Goal: Information Seeking & Learning: Learn about a topic

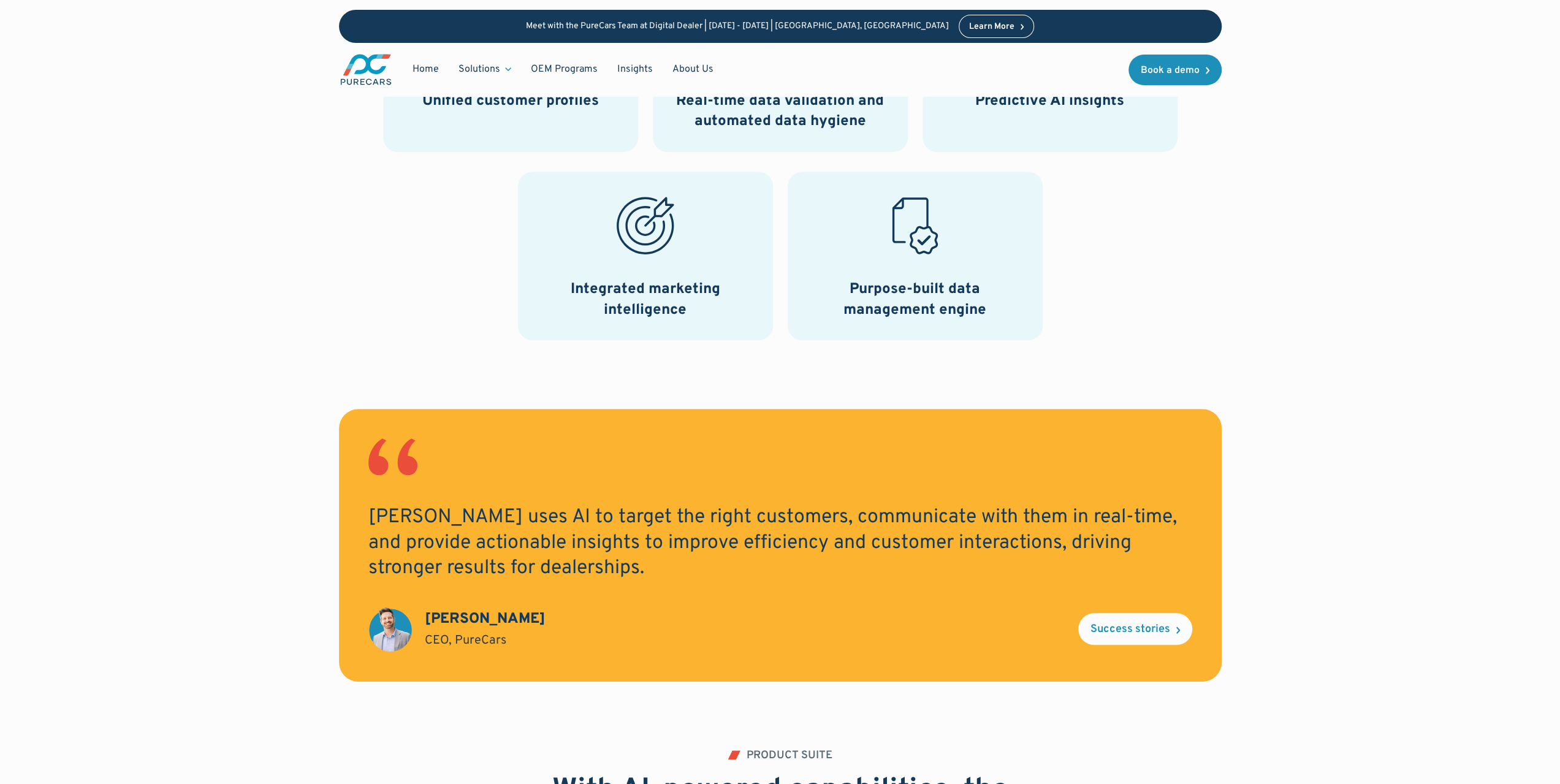
scroll to position [552, 0]
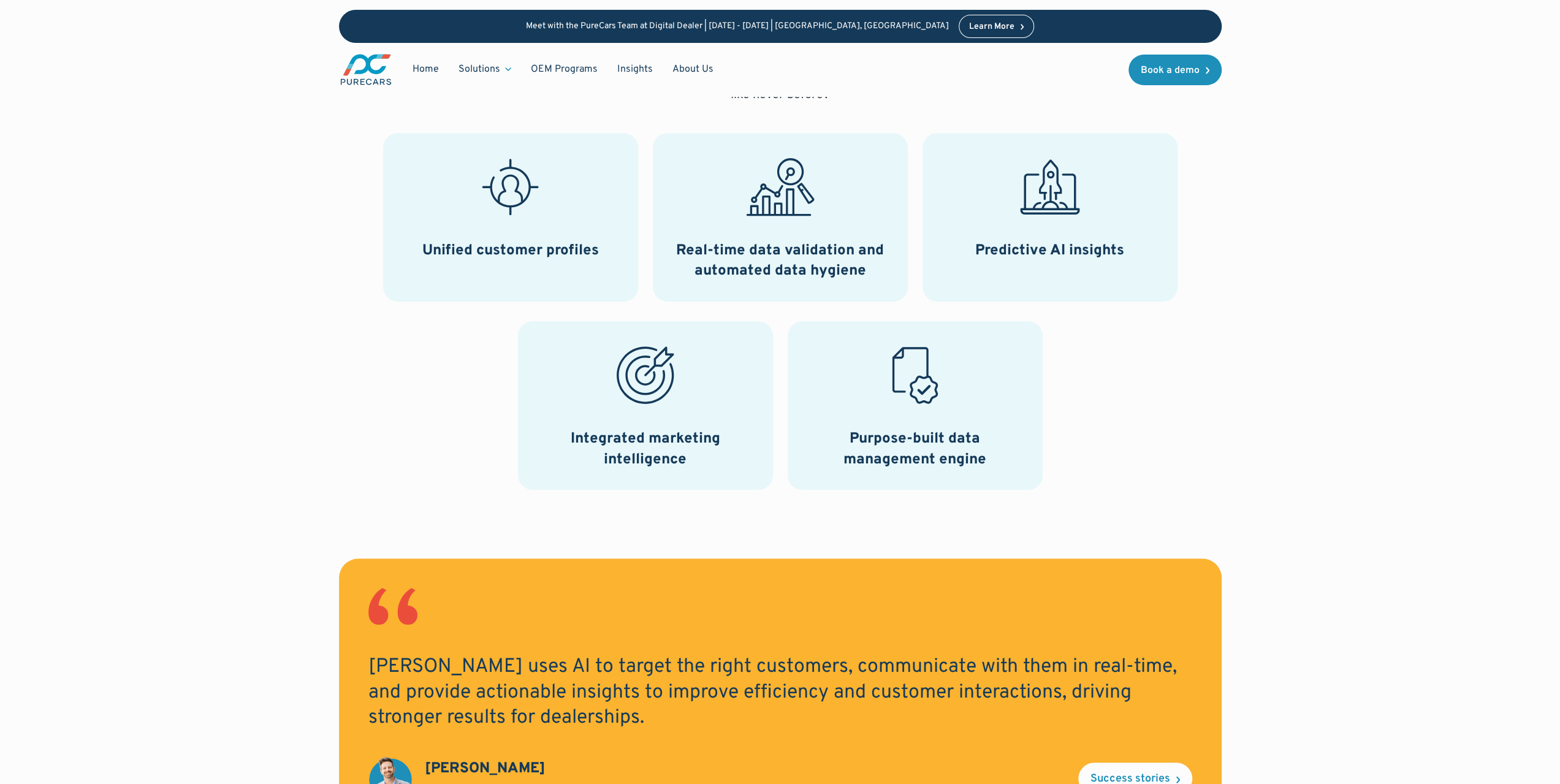
click at [515, 247] on h3 "Unified customer profiles" at bounding box center [510, 251] width 176 height 21
click at [873, 244] on h3 "Real-time data validation and automated data hygiene" at bounding box center [780, 261] width 225 height 41
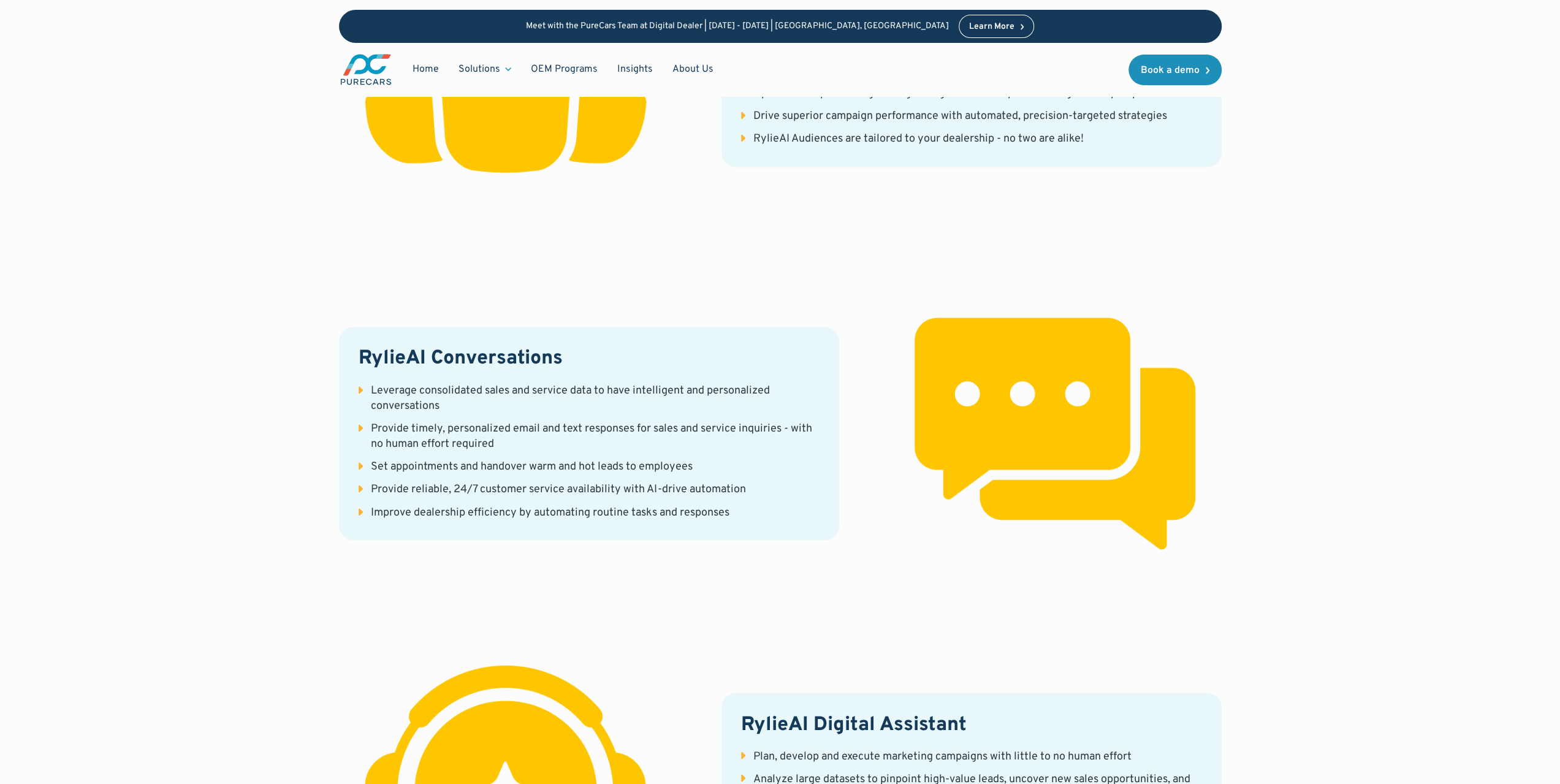
scroll to position [1778, 0]
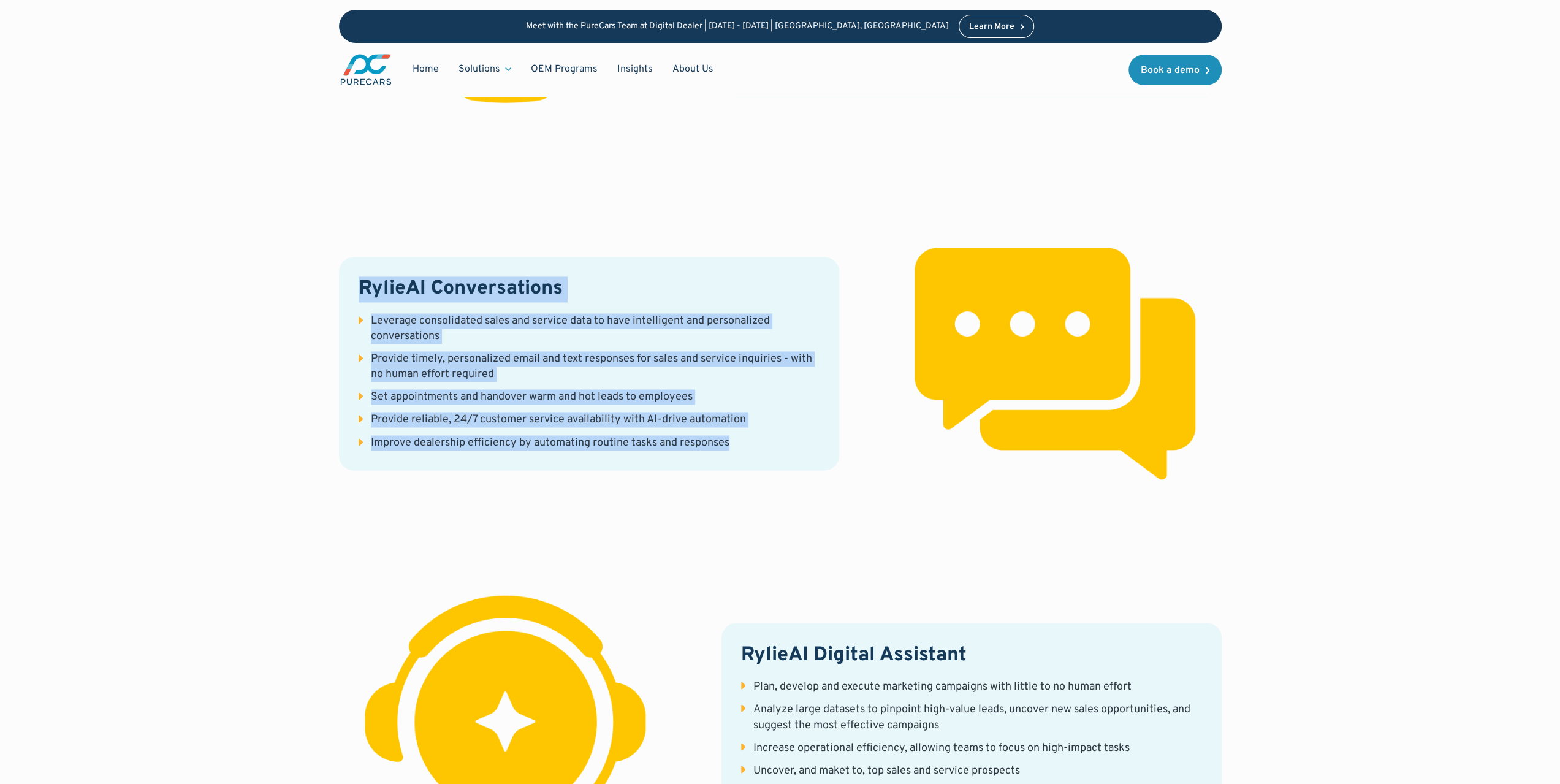
drag, startPoint x: 354, startPoint y: 286, endPoint x: 829, endPoint y: 444, distance: 500.6
click at [829, 444] on div "RylieAI Conversations Leverage consolidated sales and service data to have inte…" at bounding box center [589, 363] width 500 height 213
drag, startPoint x: 789, startPoint y: 435, endPoint x: 348, endPoint y: 306, distance: 459.5
click at [348, 306] on div "RylieAI Conversations Leverage consolidated sales and service data to have inte…" at bounding box center [589, 363] width 500 height 213
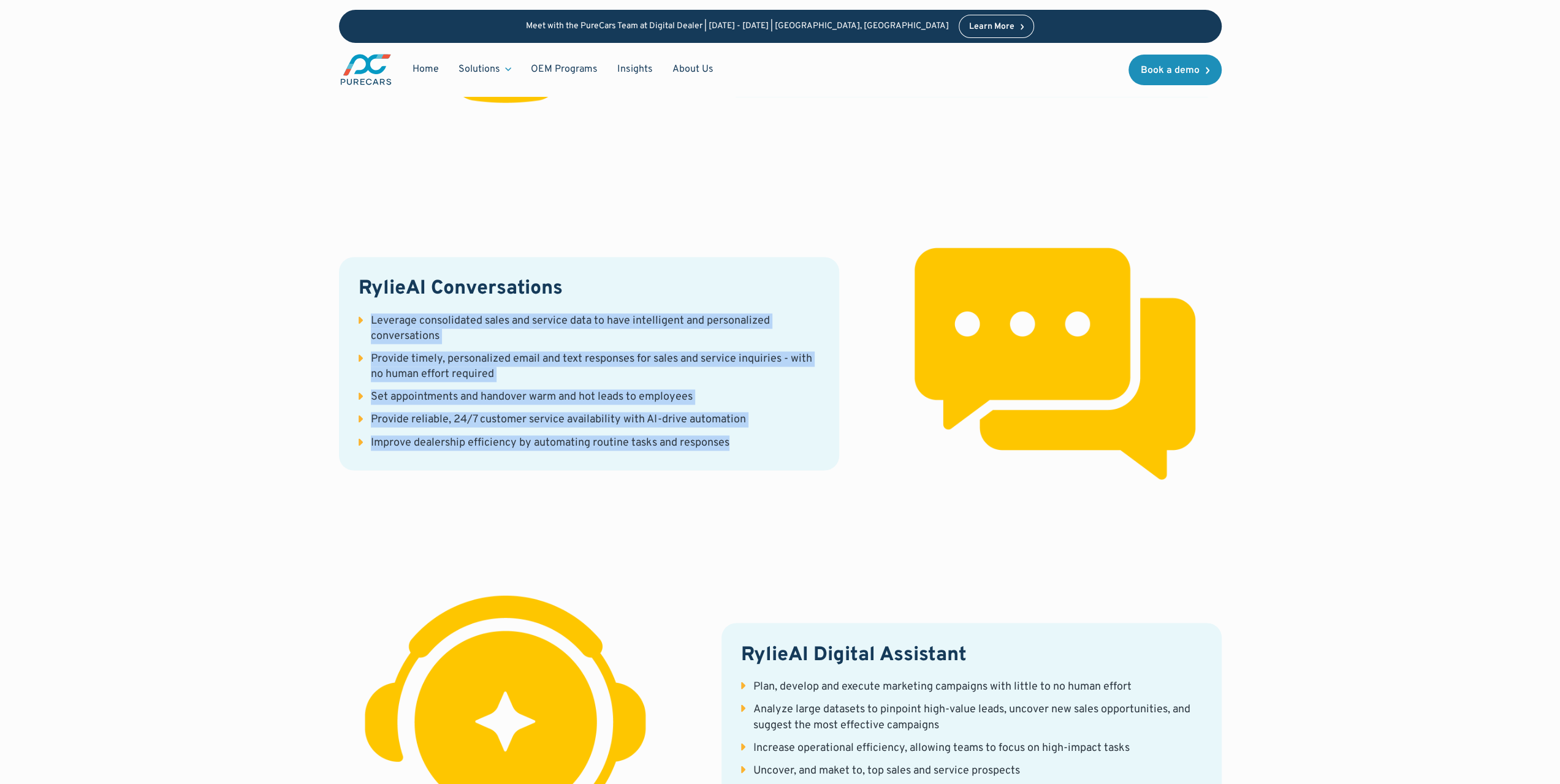
copy ul "Leverage consolidated sales and service data to have intelligent and personaliz…"
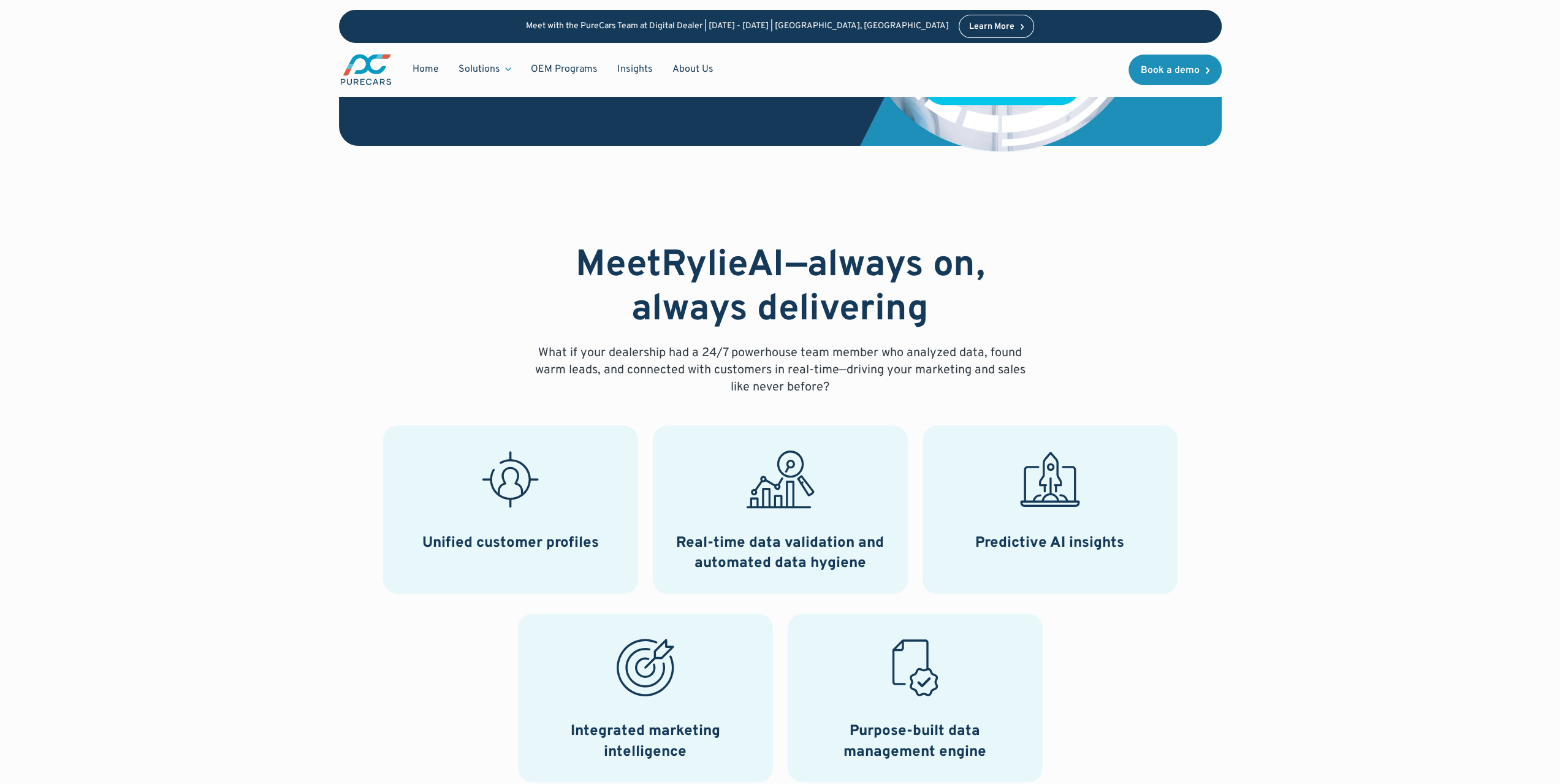
scroll to position [0, 0]
